Goal: Use online tool/utility: Utilize a website feature to perform a specific function

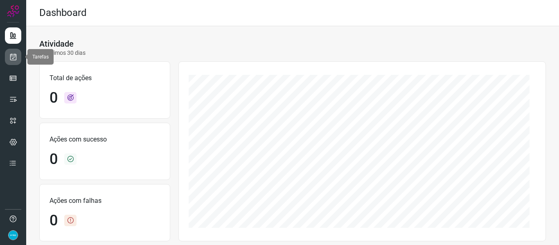
click at [18, 57] on link at bounding box center [13, 57] width 16 height 16
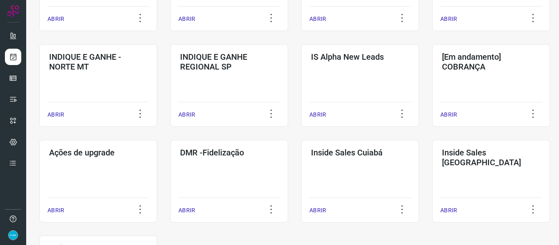
scroll to position [368, 0]
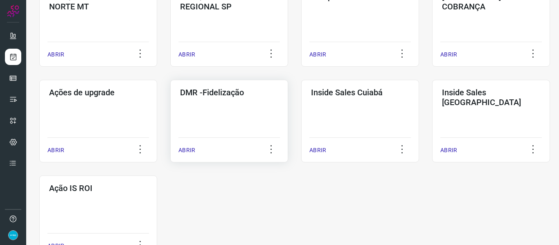
click at [188, 153] on p "ABRIR" at bounding box center [186, 150] width 17 height 9
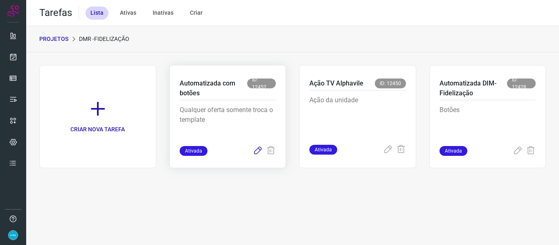
click at [259, 152] on icon at bounding box center [258, 151] width 10 height 10
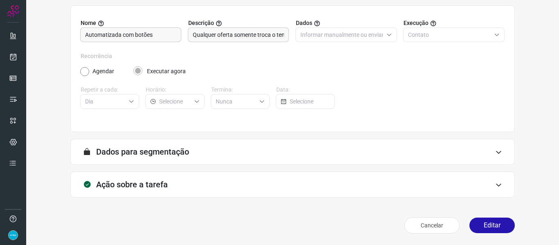
scroll to position [74, 0]
click at [488, 228] on button "Editar" at bounding box center [491, 226] width 45 height 16
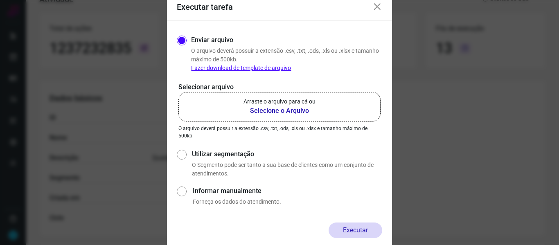
click at [296, 112] on b "Selecione o Arquivo" at bounding box center [279, 111] width 72 height 10
click at [0, 0] on input "Arraste o arquivo para cá ou Selecione o Arquivo" at bounding box center [0, 0] width 0 height 0
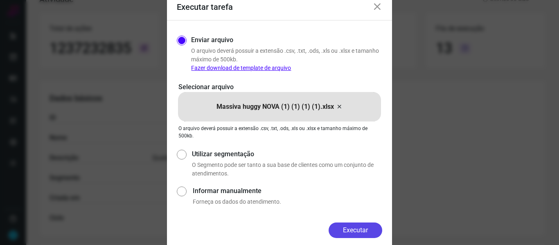
click at [362, 233] on button "Executar" at bounding box center [356, 231] width 54 height 16
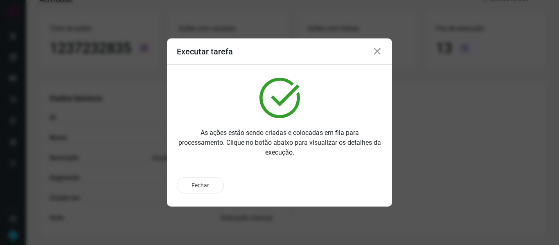
click at [378, 52] on icon at bounding box center [377, 52] width 10 height 10
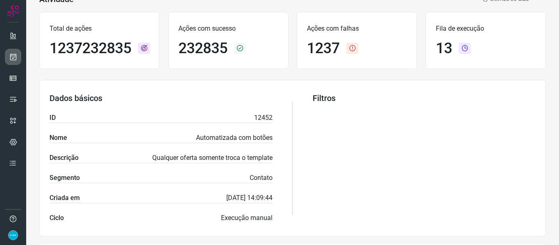
click at [11, 57] on icon at bounding box center [13, 57] width 9 height 8
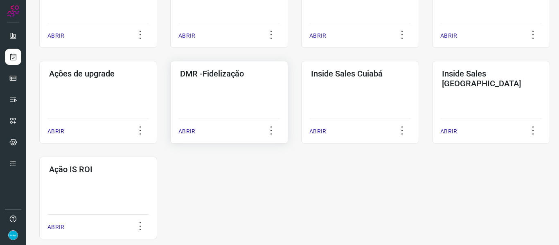
click at [182, 131] on p "ABRIR" at bounding box center [186, 131] width 17 height 9
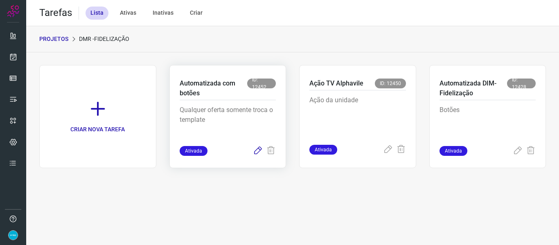
click at [259, 149] on icon at bounding box center [258, 151] width 10 height 10
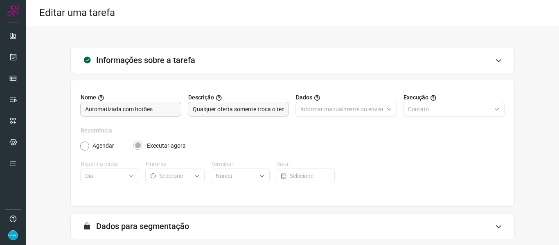
scroll to position [74, 0]
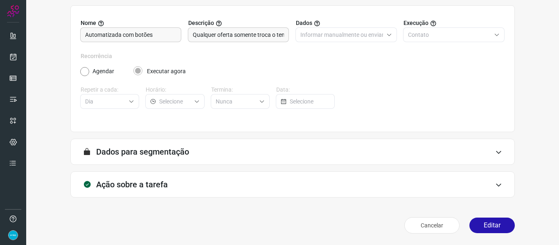
click at [489, 228] on button "Editar" at bounding box center [491, 226] width 45 height 16
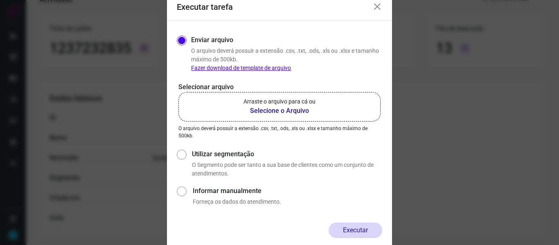
click at [278, 110] on b "Selecione o Arquivo" at bounding box center [279, 111] width 72 height 10
click at [0, 0] on input "Arraste o arquivo para cá ou Selecione o Arquivo" at bounding box center [0, 0] width 0 height 0
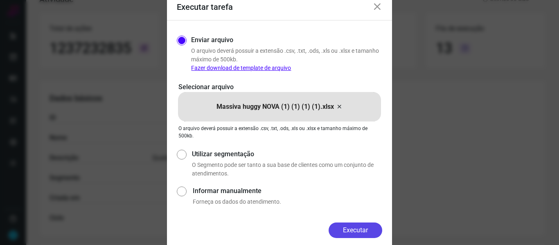
click at [362, 226] on button "Executar" at bounding box center [356, 231] width 54 height 16
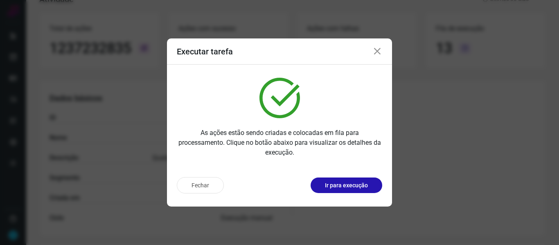
drag, startPoint x: 377, startPoint y: 53, endPoint x: 104, endPoint y: 55, distance: 273.3
click at [377, 52] on icon at bounding box center [377, 52] width 10 height 10
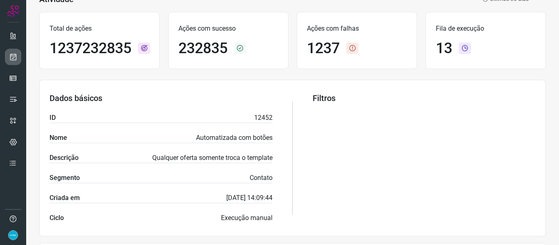
click at [13, 54] on icon at bounding box center [13, 57] width 9 height 8
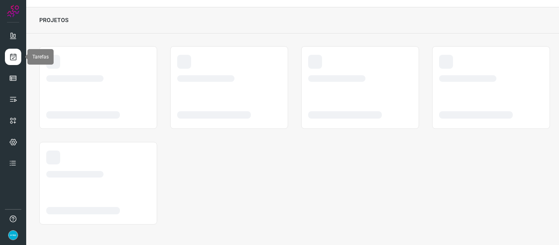
scroll to position [19, 0]
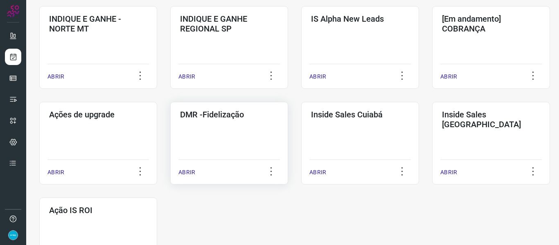
click at [186, 169] on p "ABRIR" at bounding box center [186, 172] width 17 height 9
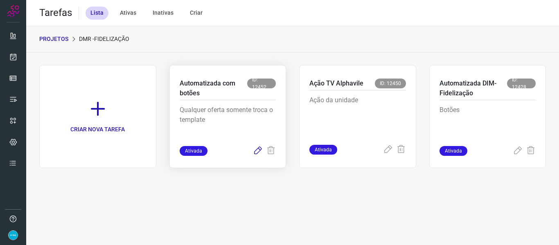
click at [257, 153] on icon at bounding box center [258, 151] width 10 height 10
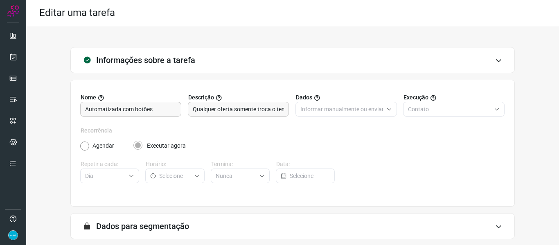
scroll to position [74, 0]
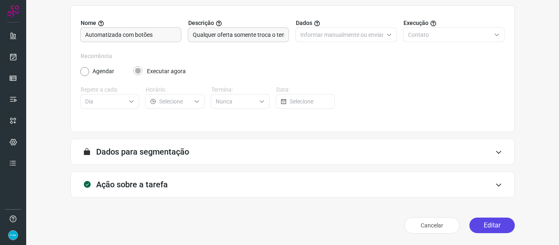
click at [493, 222] on button "Editar" at bounding box center [491, 226] width 45 height 16
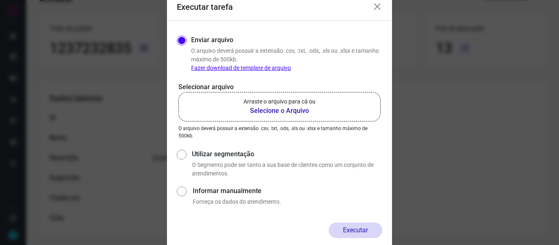
click at [284, 109] on b "Selecione o Arquivo" at bounding box center [279, 111] width 72 height 10
click at [0, 0] on input "Arraste o arquivo para cá ou Selecione o Arquivo" at bounding box center [0, 0] width 0 height 0
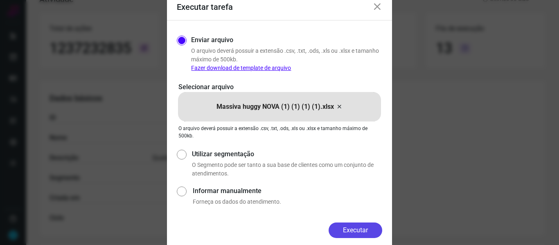
click at [365, 232] on button "Executar" at bounding box center [356, 231] width 54 height 16
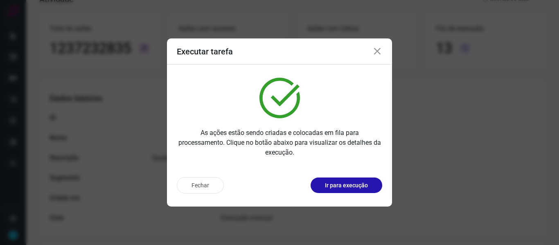
drag, startPoint x: 377, startPoint y: 53, endPoint x: 373, endPoint y: 51, distance: 4.4
click at [377, 53] on icon at bounding box center [377, 52] width 10 height 10
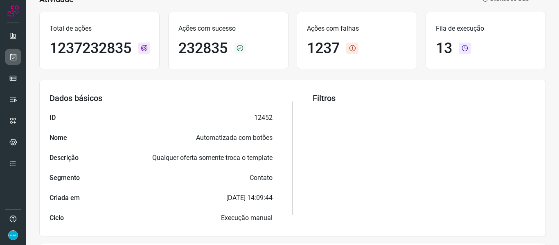
click at [15, 57] on icon at bounding box center [13, 57] width 9 height 8
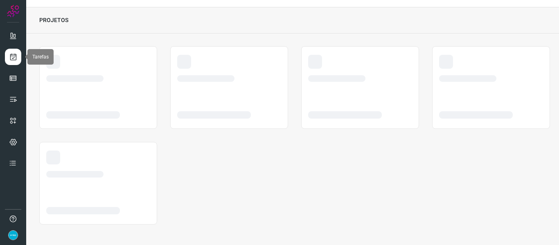
scroll to position [19, 0]
